Goal: Find specific page/section: Find specific page/section

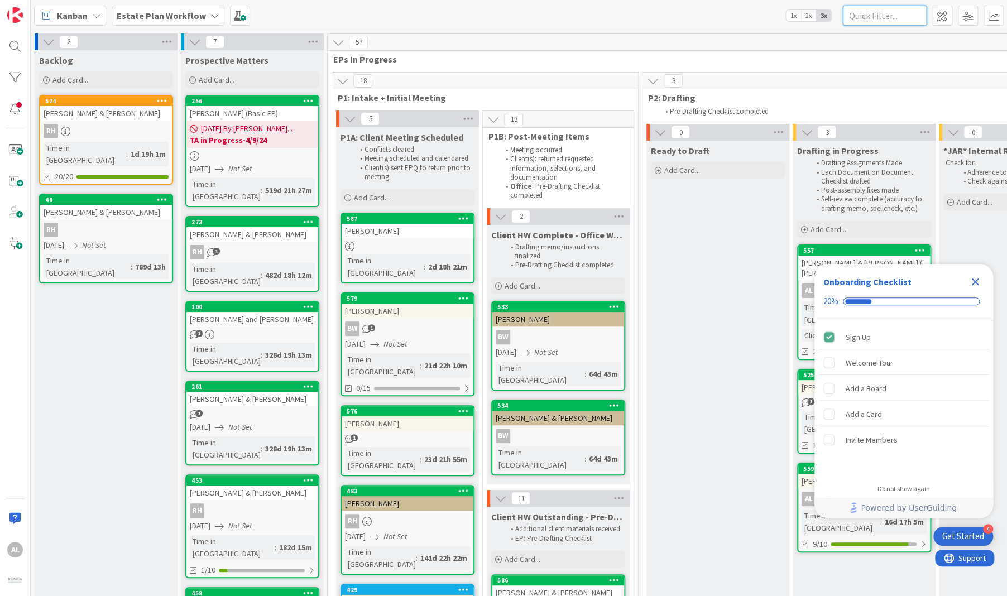
click at [906, 17] on input "text" at bounding box center [885, 16] width 84 height 20
type input "Billingsley"
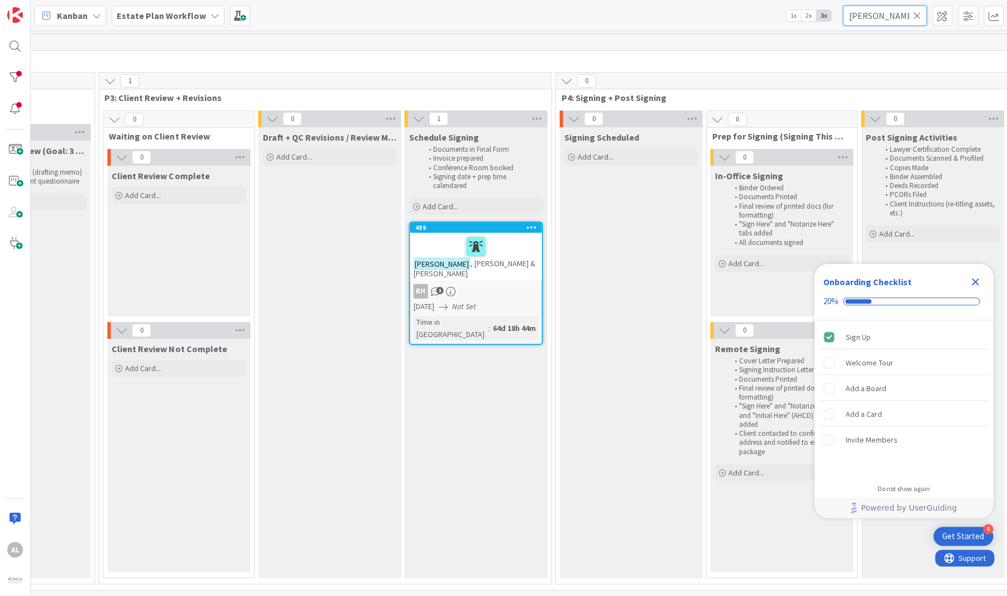
scroll to position [0, 993]
click at [973, 281] on icon "Close Checklist" at bounding box center [975, 281] width 13 height 13
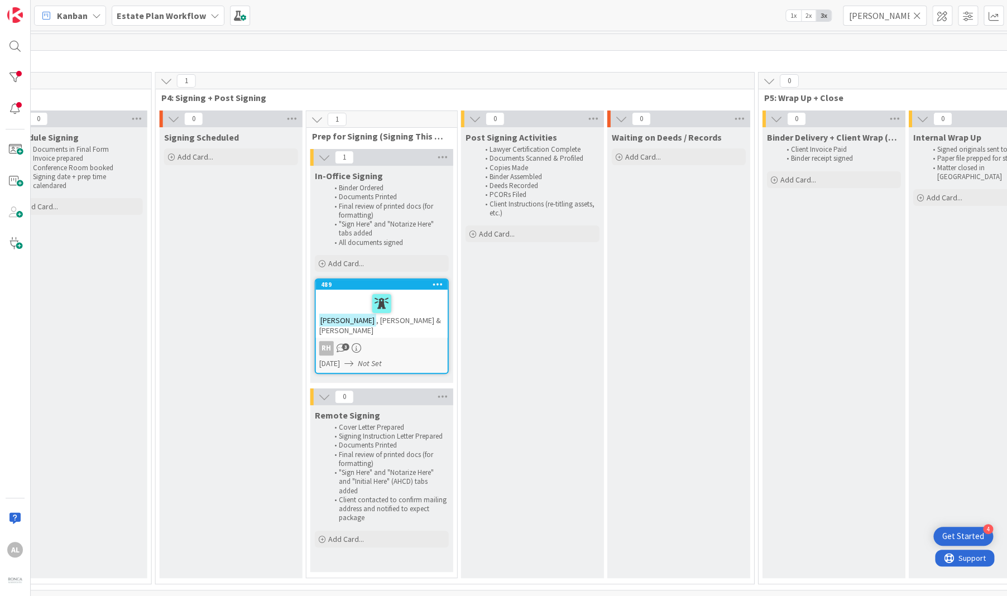
scroll to position [0, 1393]
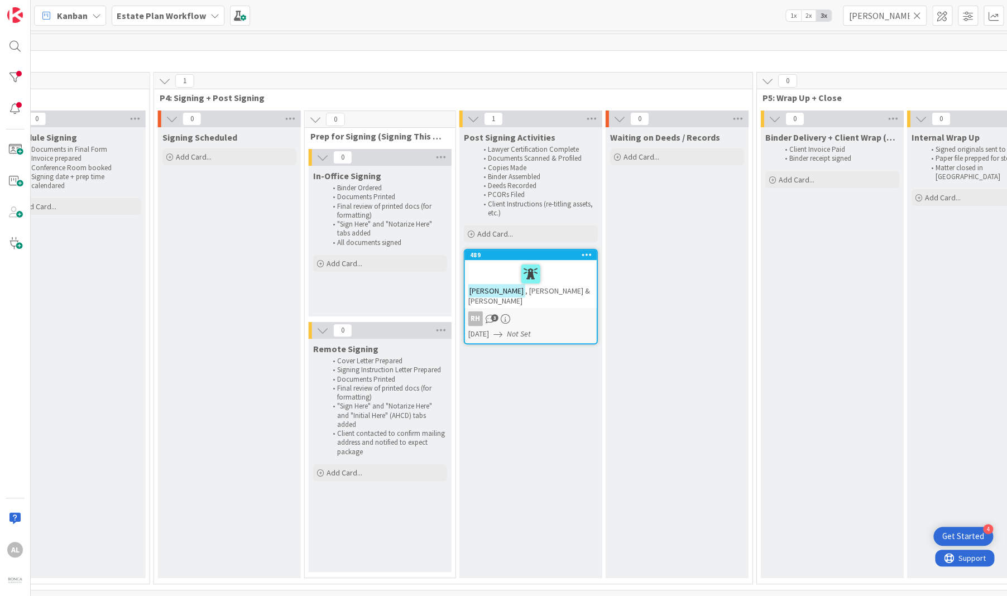
click at [553, 273] on div at bounding box center [530, 273] width 125 height 23
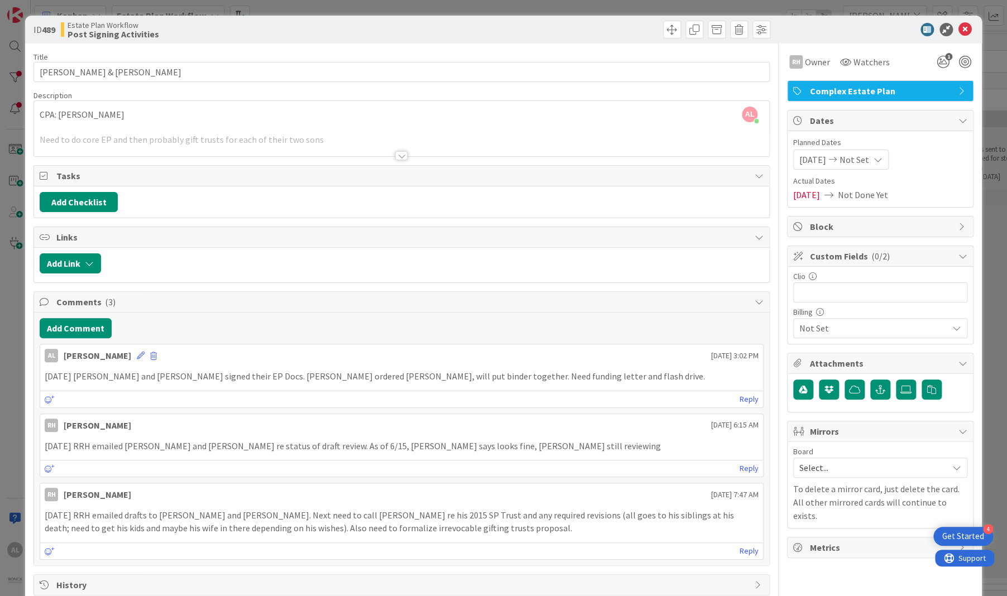
click at [399, 153] on div at bounding box center [401, 155] width 12 height 9
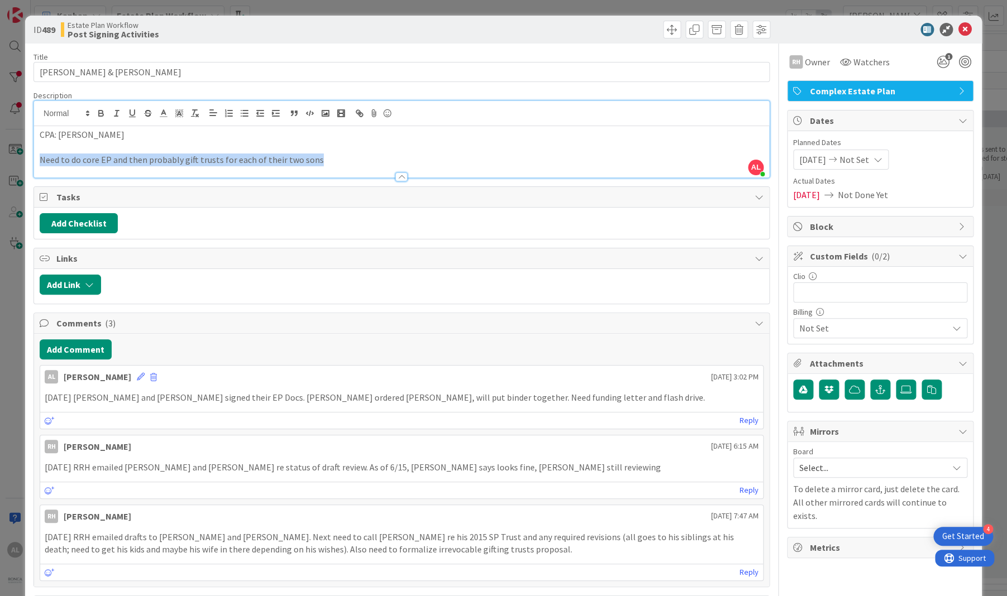
drag, startPoint x: 39, startPoint y: 159, endPoint x: 332, endPoint y: 162, distance: 293.7
click at [332, 162] on div "CPA: Ron Mainini Need to do core EP and then probably gift trusts for each of t…" at bounding box center [401, 151] width 735 height 51
copy p "Need to do core EP and then probably gift trusts for each of their two sons"
click at [343, 175] on div at bounding box center [401, 172] width 735 height 12
